Goal: Task Accomplishment & Management: Use online tool/utility

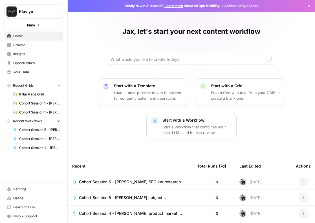
click at [21, 42] on link "Browse" at bounding box center [34, 45] width 58 height 9
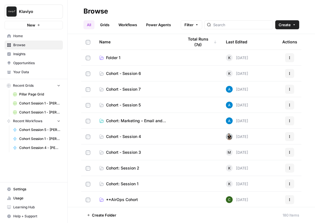
click at [127, 183] on span "Cohort: Session 1" at bounding box center [122, 184] width 32 height 6
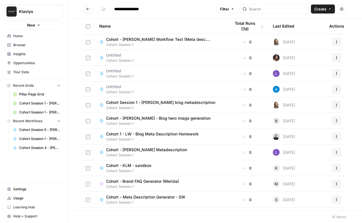
click at [155, 103] on span "Cohort Session 1 - [PERSON_NAME] blog metadescription" at bounding box center [160, 103] width 109 height 6
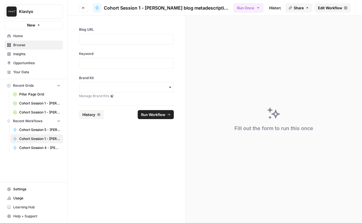
click at [324, 10] on span "Edit Workflow" at bounding box center [330, 8] width 24 height 6
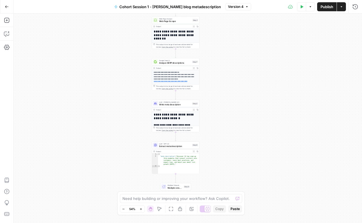
drag, startPoint x: 239, startPoint y: 127, endPoint x: 227, endPoint y: 104, distance: 26.1
click at [227, 104] on div "**********" at bounding box center [188, 119] width 348 height 210
click at [5, 6] on icon "button" at bounding box center [6, 6] width 3 height 3
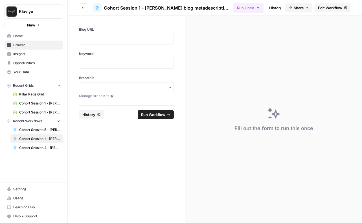
click at [82, 9] on button "Go back" at bounding box center [83, 7] width 9 height 9
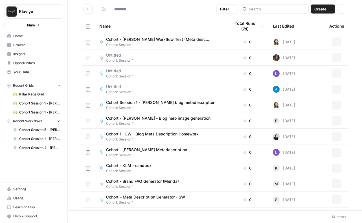
type input "**********"
click at [86, 9] on icon "Go back" at bounding box center [88, 9] width 4 height 4
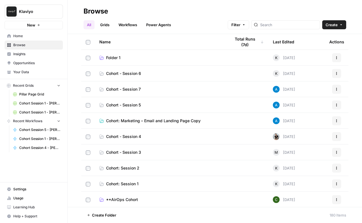
click at [130, 168] on span "Cohort: Session 2" at bounding box center [122, 169] width 33 height 6
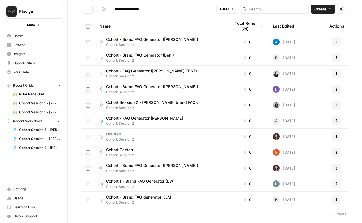
click at [155, 103] on span "Cohort Session 2 - [PERSON_NAME] brand FAQs" at bounding box center [152, 103] width 92 height 6
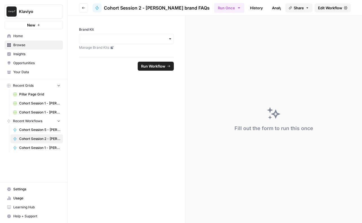
click at [325, 8] on span "Edit Workflow" at bounding box center [330, 8] width 24 height 6
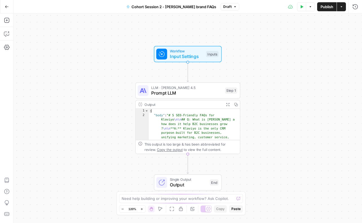
click at [7, 8] on icon "button" at bounding box center [7, 7] width 4 height 4
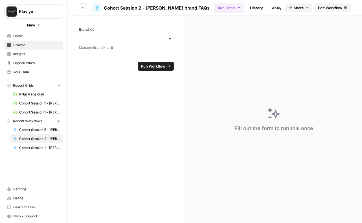
click at [83, 8] on icon "button" at bounding box center [83, 7] width 3 height 3
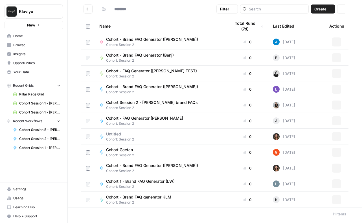
type input "**********"
click at [87, 6] on button "Go back" at bounding box center [87, 9] width 9 height 9
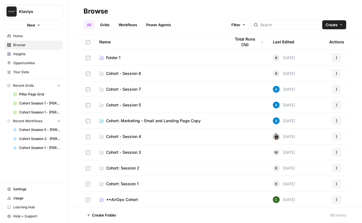
click at [126, 153] on span "Cohort - Session 3" at bounding box center [123, 153] width 35 height 6
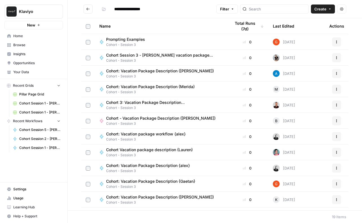
click at [133, 56] on span "Cohort Session 3 - [PERSON_NAME] vacation package description" at bounding box center [161, 55] width 111 height 6
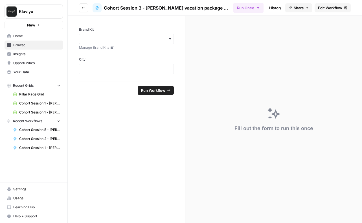
click at [83, 8] on icon "button" at bounding box center [83, 7] width 3 height 3
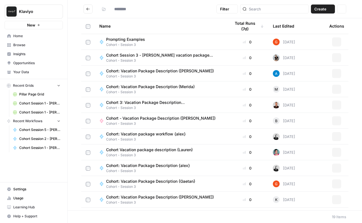
type input "**********"
click at [86, 7] on icon "Go back" at bounding box center [88, 9] width 4 height 4
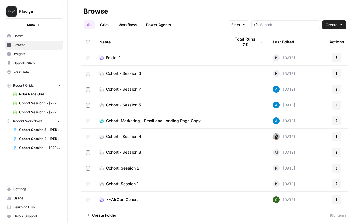
click at [129, 137] on span "Cohort - Session 4" at bounding box center [123, 137] width 35 height 6
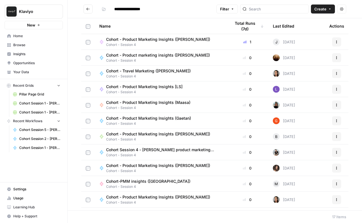
click at [86, 9] on icon "Go back" at bounding box center [88, 9] width 4 height 4
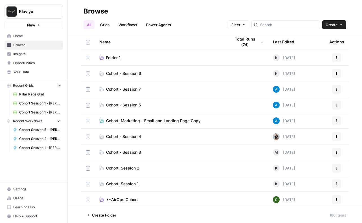
click at [122, 139] on span "Cohort - Session 4" at bounding box center [123, 137] width 35 height 6
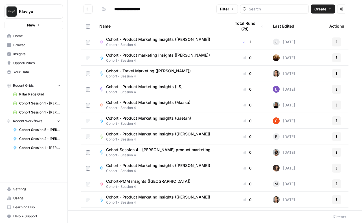
click at [135, 151] on span "Cohort Session 4 - [PERSON_NAME] product marketing insights" at bounding box center [161, 150] width 111 height 6
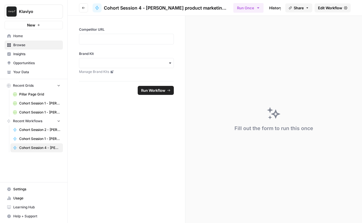
click at [83, 7] on icon "button" at bounding box center [83, 7] width 3 height 3
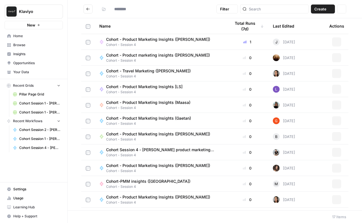
type input "**********"
click at [90, 10] on icon "Go back" at bounding box center [88, 9] width 4 height 4
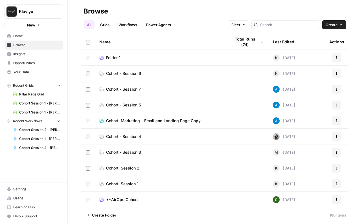
click at [122, 104] on span "Cohort - Session 5" at bounding box center [123, 105] width 35 height 6
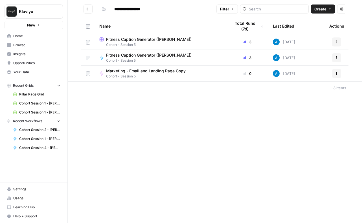
click at [88, 9] on icon "Go back" at bounding box center [88, 9] width 4 height 4
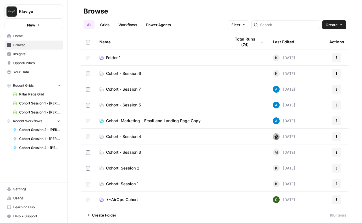
click at [146, 119] on span "Cohort: Marketing – Email and Landing Page Copy" at bounding box center [153, 121] width 94 height 6
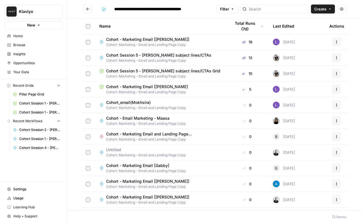
click at [162, 56] on span "Cohort Session 5 - [PERSON_NAME] subject lines/CTAs" at bounding box center [158, 55] width 105 height 6
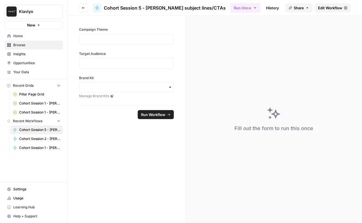
click at [321, 8] on span "Edit Workflow" at bounding box center [330, 8] width 24 height 6
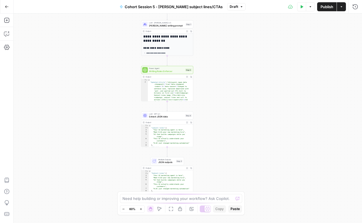
drag, startPoint x: 287, startPoint y: 125, endPoint x: 267, endPoint y: 105, distance: 28.9
click at [267, 105] on div "**********" at bounding box center [188, 119] width 348 height 210
click at [9, 6] on button "Go Back" at bounding box center [7, 7] width 10 height 10
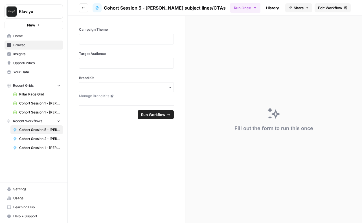
click at [335, 9] on span "Edit Workflow" at bounding box center [330, 8] width 24 height 6
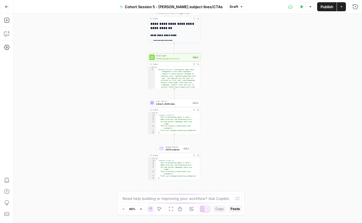
drag, startPoint x: 274, startPoint y: 119, endPoint x: 261, endPoint y: 85, distance: 36.2
click at [261, 85] on div "**********" at bounding box center [188, 119] width 348 height 210
click at [5, 7] on icon "button" at bounding box center [7, 7] width 4 height 4
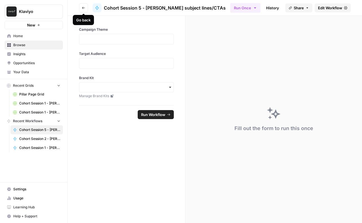
click at [82, 8] on icon "button" at bounding box center [83, 8] width 3 height 2
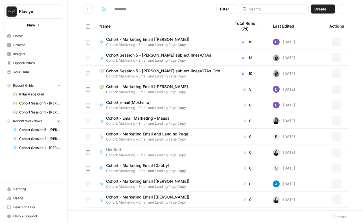
type input "**********"
click at [87, 6] on button "Go back" at bounding box center [87, 9] width 9 height 9
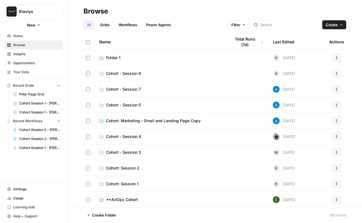
click at [129, 72] on span "Cohort - Session 6" at bounding box center [123, 74] width 35 height 6
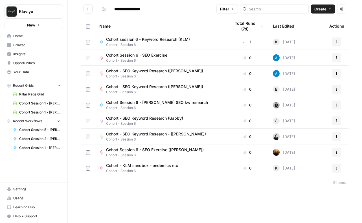
click at [87, 10] on icon "Go back" at bounding box center [88, 9] width 4 height 4
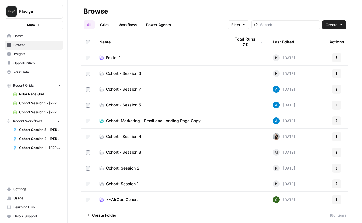
click at [127, 121] on span "Cohort: Marketing – Email and Landing Page Copy" at bounding box center [153, 121] width 94 height 6
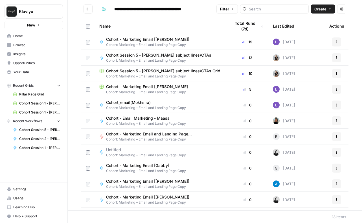
click at [135, 53] on span "Cohort Session 5 - [PERSON_NAME] subject lines/CTAs" at bounding box center [158, 55] width 105 height 6
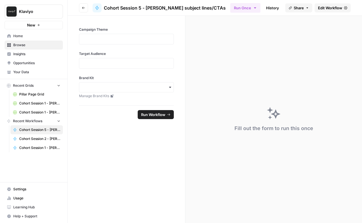
click at [320, 7] on span "Edit Workflow" at bounding box center [330, 8] width 24 height 6
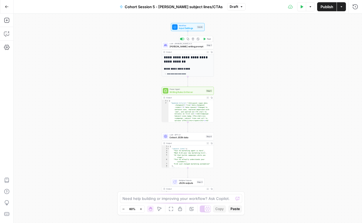
click at [179, 46] on span "[PERSON_NAME] writing prompt" at bounding box center [187, 46] width 35 height 3
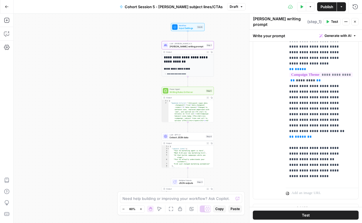
scroll to position [159, 0]
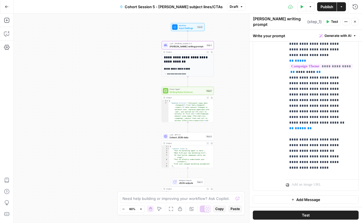
click at [4, 7] on button "Go Back" at bounding box center [7, 7] width 10 height 10
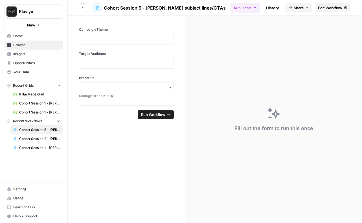
click at [85, 7] on button "Go back" at bounding box center [83, 7] width 9 height 9
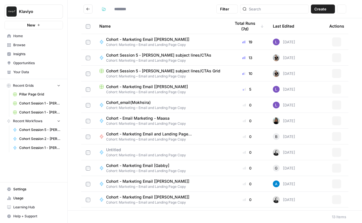
type input "**********"
click at [89, 10] on icon "Go back" at bounding box center [88, 9] width 4 height 4
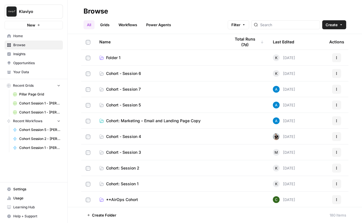
click at [126, 71] on span "Cohort - Session 6" at bounding box center [123, 74] width 35 height 6
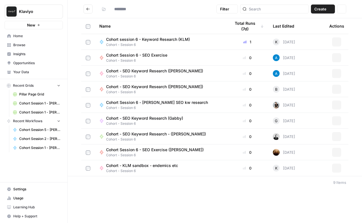
type input "**********"
click at [140, 101] on span "Cohort Session 6 - [PERSON_NAME] SEO kw research" at bounding box center [157, 103] width 102 height 6
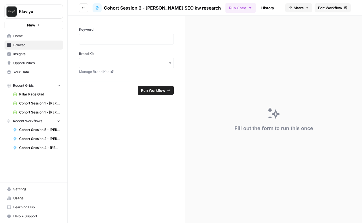
click at [85, 8] on button "Go back" at bounding box center [83, 7] width 9 height 9
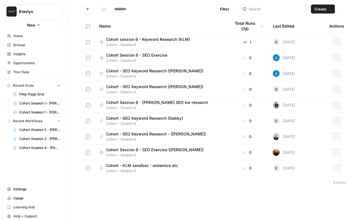
type input "**********"
click at [151, 104] on span "Cohort Session 6 - [PERSON_NAME] SEO kw research" at bounding box center [157, 103] width 102 height 6
type input "**********"
click at [92, 7] on button "Go back" at bounding box center [87, 9] width 9 height 9
